Goal: Find specific page/section: Find specific page/section

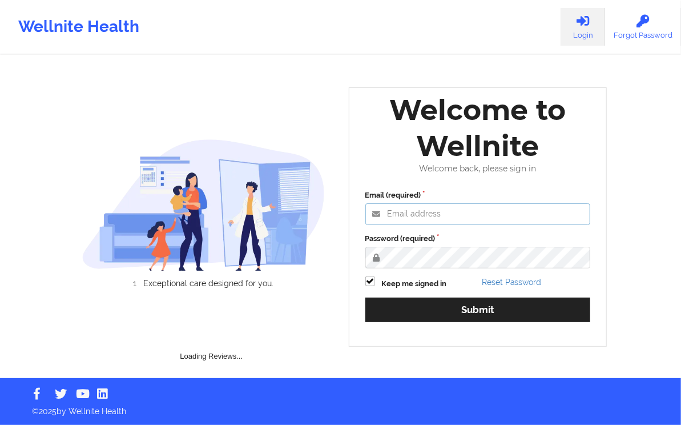
click at [408, 208] on input "Email (required)" at bounding box center [477, 214] width 225 height 22
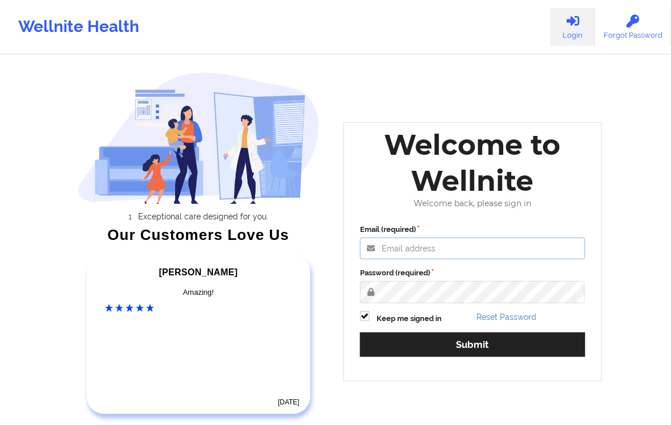
type input "[EMAIL_ADDRESS][DOMAIN_NAME]"
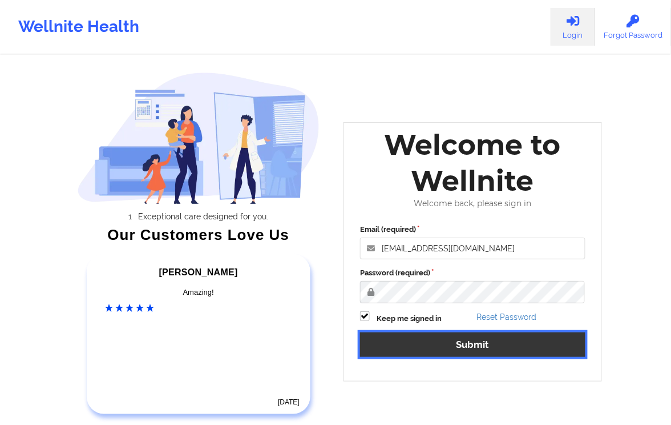
click at [450, 348] on button "Submit" at bounding box center [472, 344] width 225 height 25
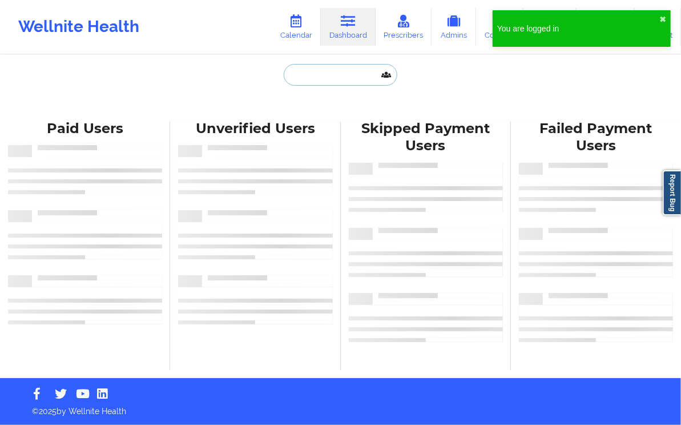
click at [348, 76] on input "text" at bounding box center [340, 75] width 113 height 22
paste input "[EMAIL_ADDRESS][DOMAIN_NAME]"
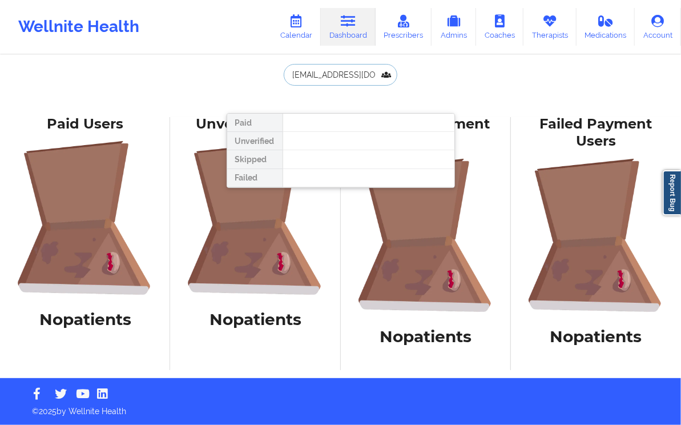
click at [332, 75] on input "[EMAIL_ADDRESS][DOMAIN_NAME]" at bounding box center [340, 75] width 113 height 22
click at [381, 75] on input "[EMAIL_ADDRESS][DOMAIN_NAME]" at bounding box center [340, 75] width 113 height 22
click at [303, 77] on input "[EMAIL_ADDRESS][DOMAIN_NAME]" at bounding box center [340, 75] width 113 height 22
type input "[PERSON_NAME]"
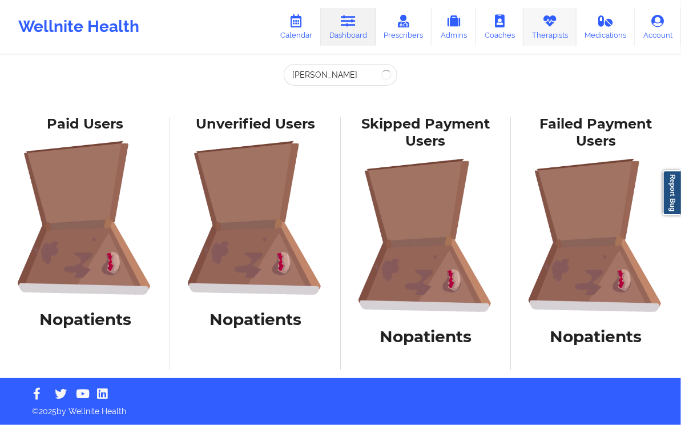
click at [549, 33] on link "Therapists" at bounding box center [549, 27] width 53 height 38
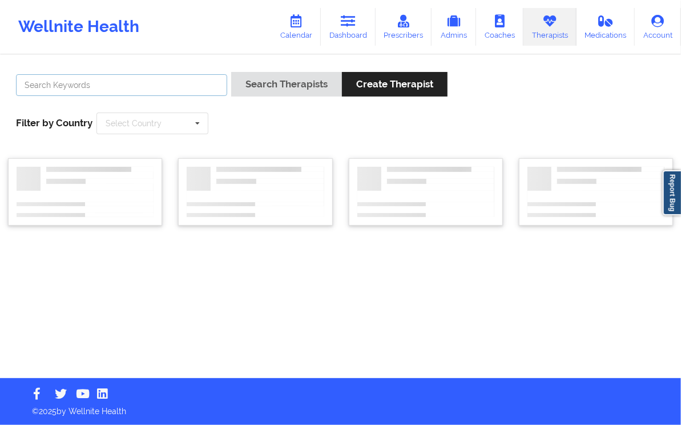
click at [159, 83] on input "text" at bounding box center [121, 85] width 211 height 22
type input "[PERSON_NAME]"
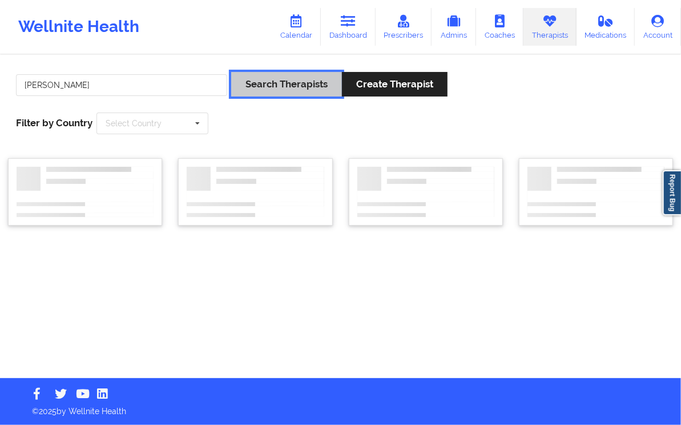
click at [313, 84] on button "Search Therapists" at bounding box center [286, 84] width 111 height 25
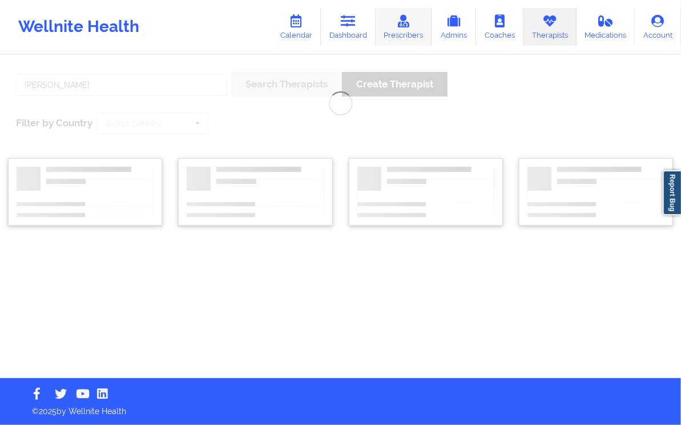
click at [400, 38] on link "Prescribers" at bounding box center [404, 27] width 57 height 38
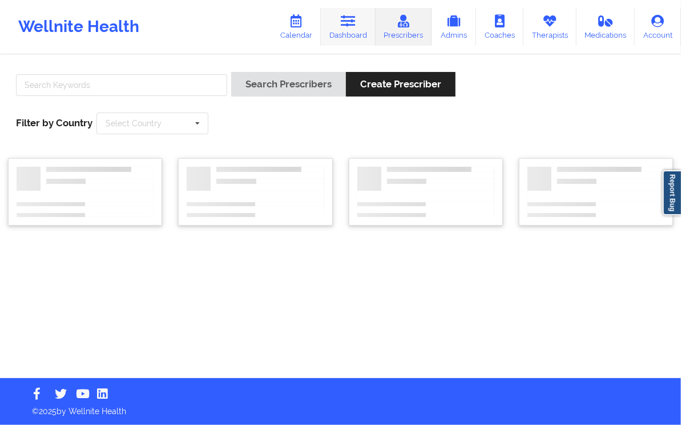
click at [344, 23] on icon at bounding box center [348, 21] width 15 height 13
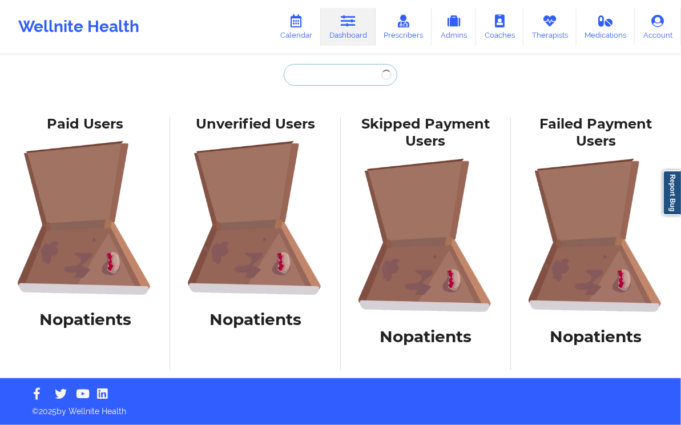
click at [335, 70] on input "text" at bounding box center [340, 75] width 113 height 22
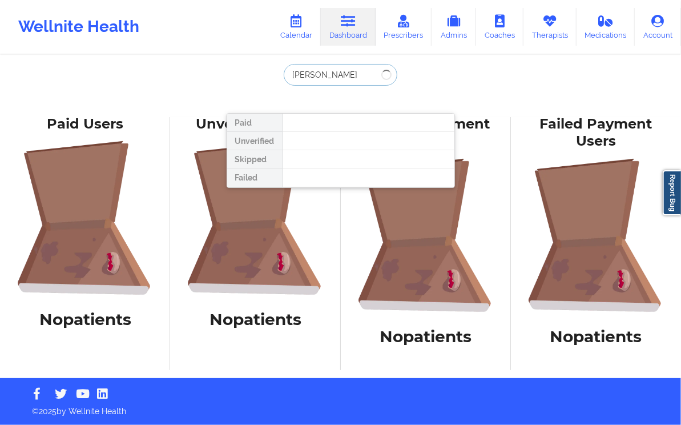
type input "[PERSON_NAME]"
